Goal: Contribute content: Add original content to the website for others to see

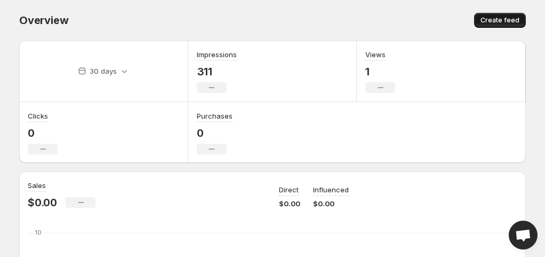
click at [507, 20] on span "Create feed" at bounding box center [500, 20] width 39 height 9
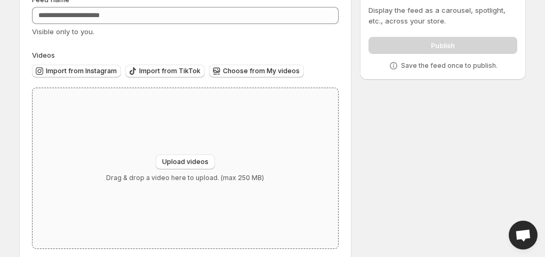
scroll to position [77, 0]
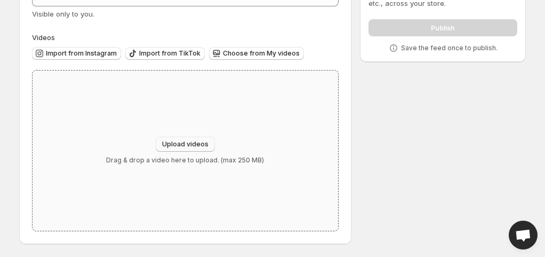
click at [177, 142] on span "Upload videos" at bounding box center [185, 144] width 46 height 9
type input "**********"
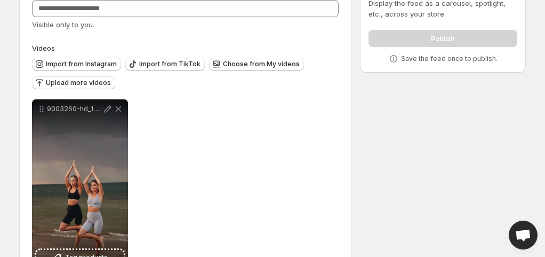
scroll to position [52, 0]
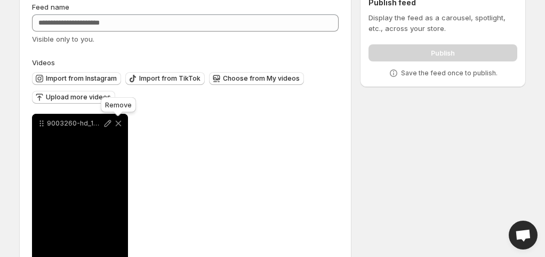
click at [122, 126] on icon at bounding box center [118, 123] width 11 height 11
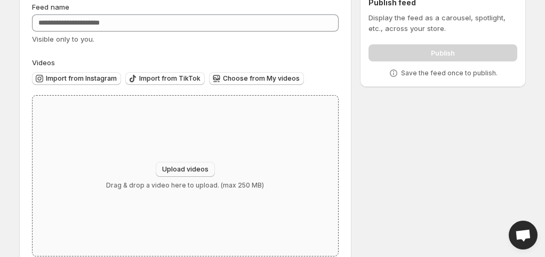
click at [192, 168] on span "Upload videos" at bounding box center [185, 169] width 46 height 9
type input "**********"
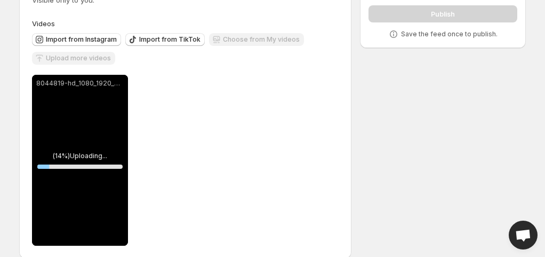
scroll to position [105, 0]
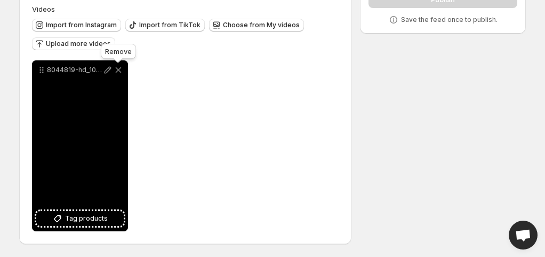
click at [121, 66] on icon at bounding box center [118, 70] width 11 height 11
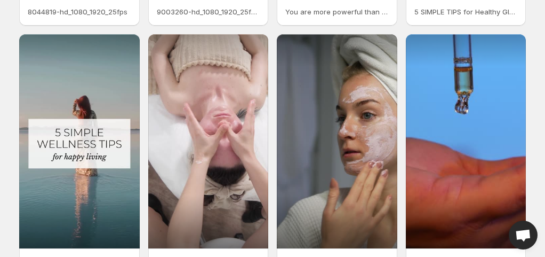
scroll to position [320, 0]
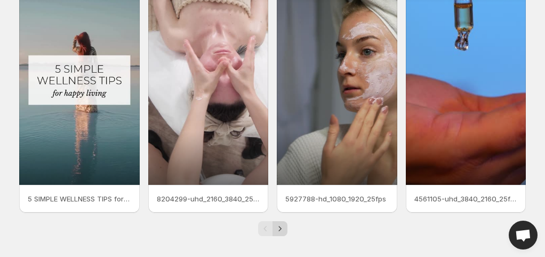
click at [276, 233] on icon "Next" at bounding box center [280, 228] width 11 height 11
